Goal: Navigation & Orientation: Find specific page/section

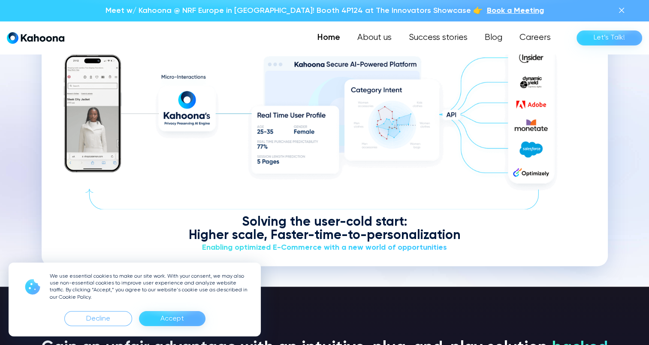
scroll to position [1080, 0]
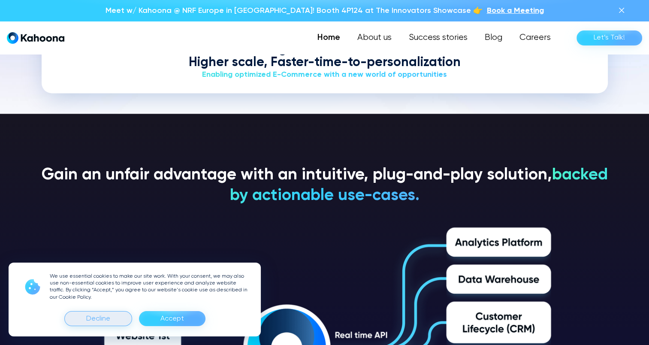
click at [108, 319] on div "Decline" at bounding box center [98, 319] width 24 height 14
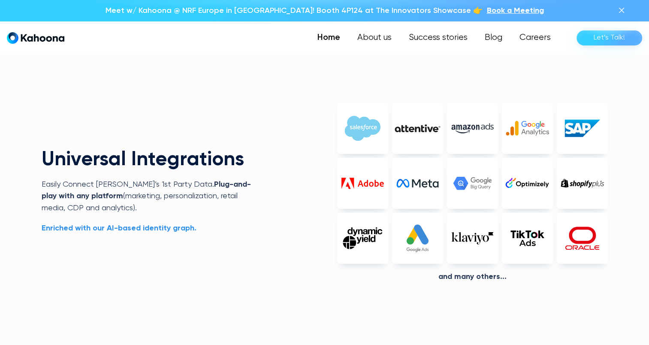
scroll to position [1987, 0]
click at [377, 40] on link "About us" at bounding box center [374, 37] width 52 height 17
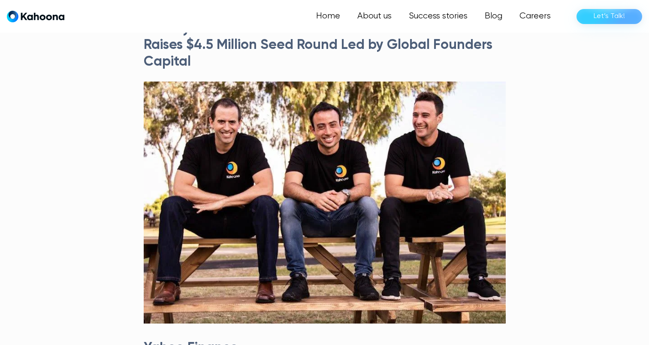
scroll to position [21, 0]
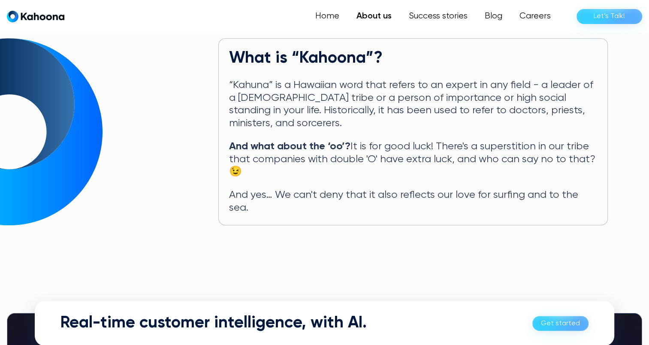
scroll to position [432, 0]
